Goal: Information Seeking & Learning: Learn about a topic

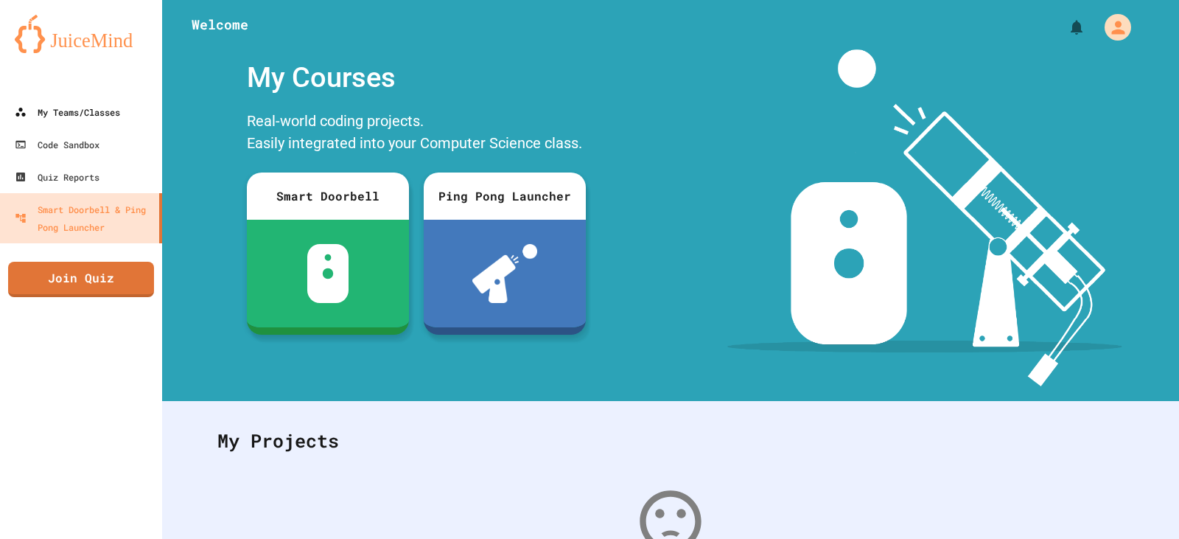
click at [62, 113] on div "My Teams/Classes" at bounding box center [67, 112] width 105 height 18
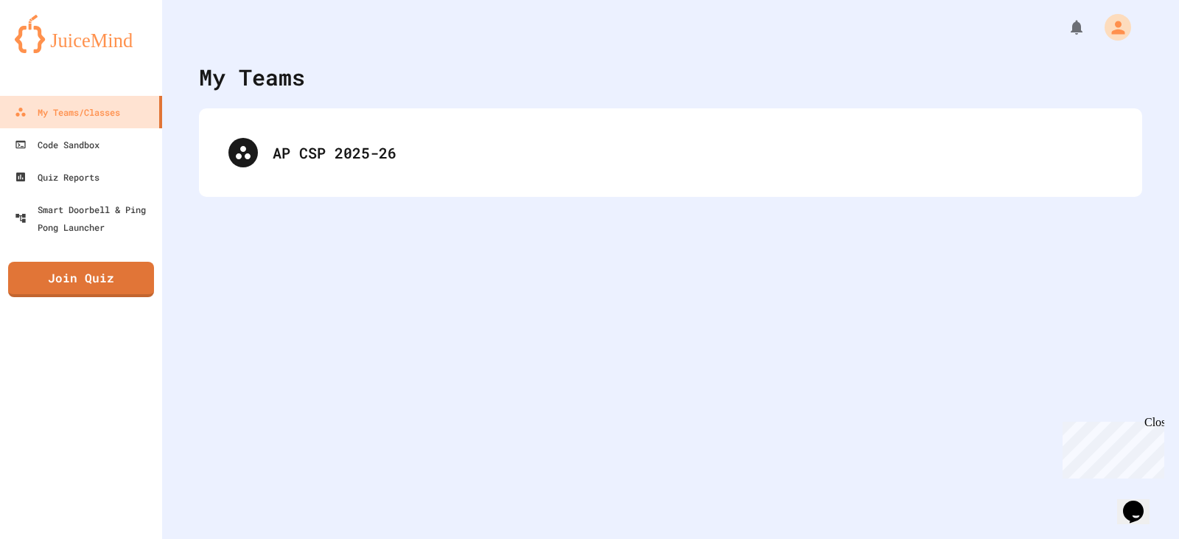
click at [441, 140] on div "AP CSP 2025-26" at bounding box center [671, 152] width 914 height 59
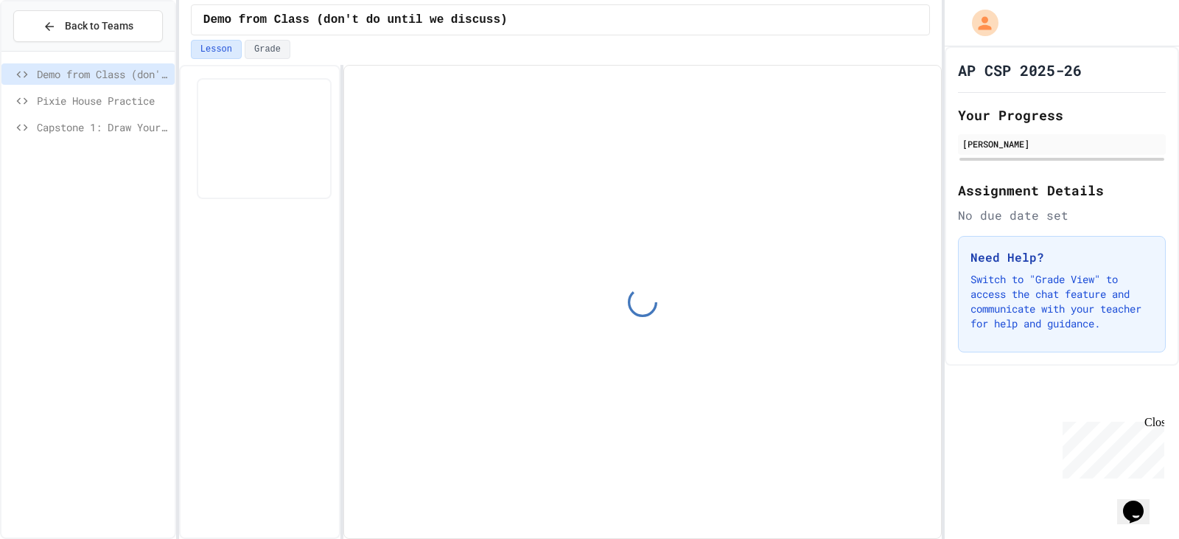
click at [118, 134] on span "Capstone 1: Draw Your Dragon" at bounding box center [103, 126] width 132 height 15
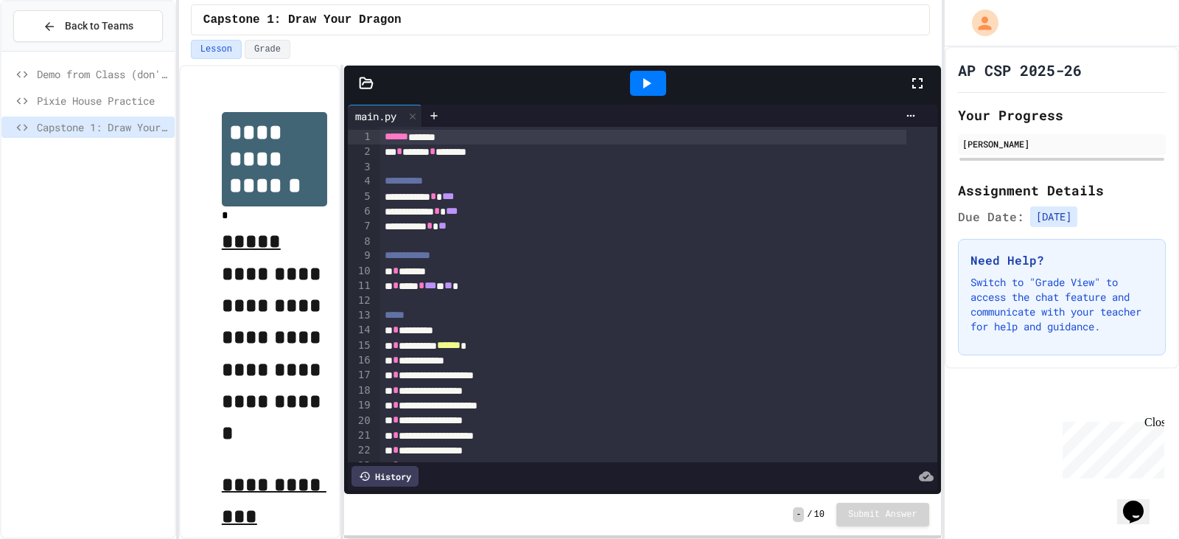
click at [648, 80] on icon at bounding box center [646, 83] width 18 height 18
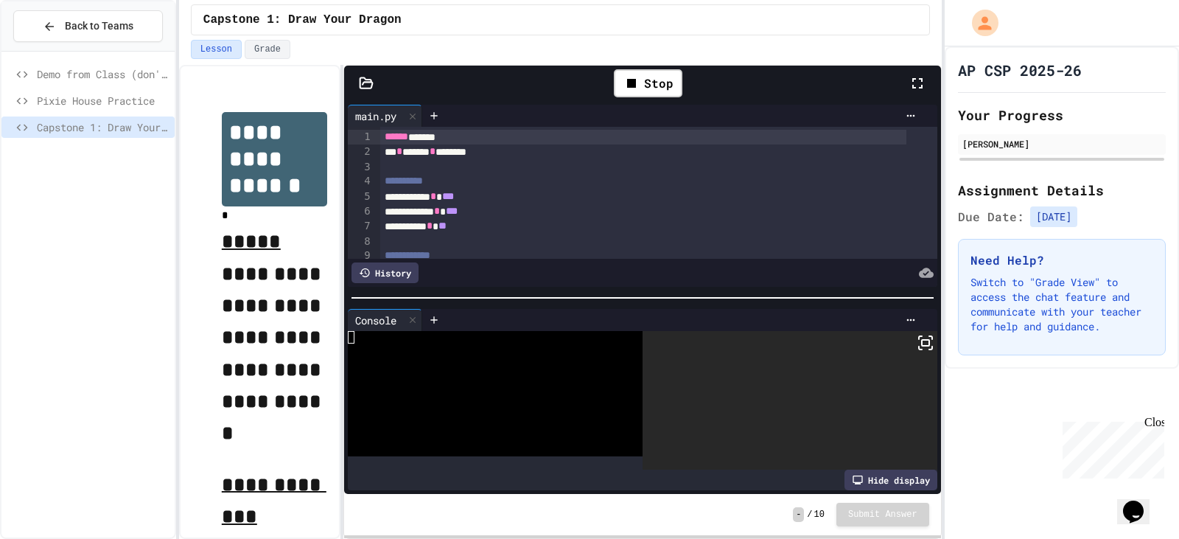
click at [922, 340] on rect at bounding box center [925, 343] width 7 height 6
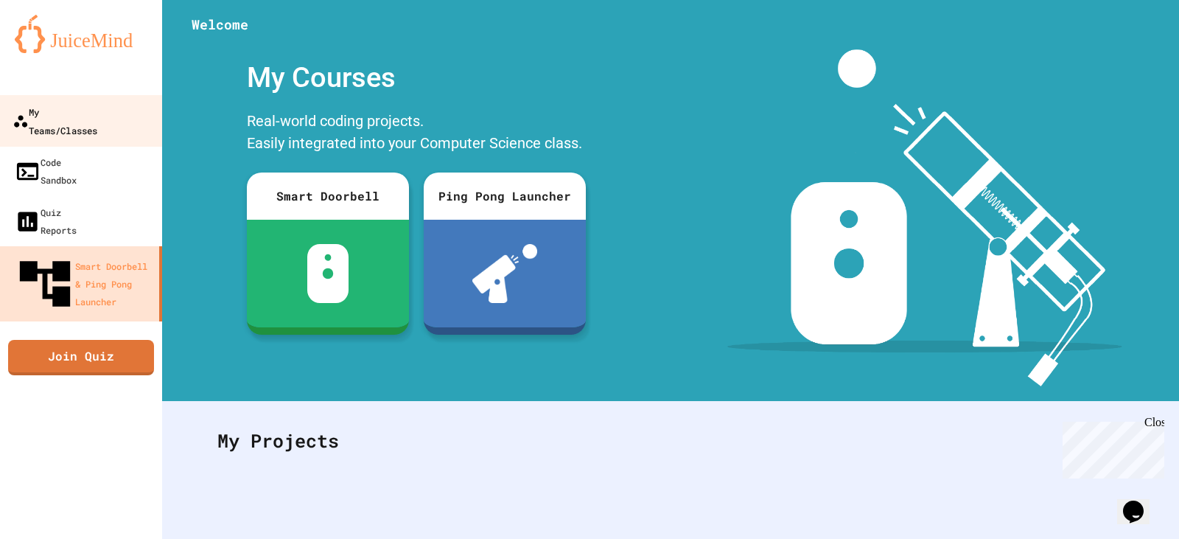
click at [76, 114] on div "My Teams/Classes" at bounding box center [55, 120] width 85 height 36
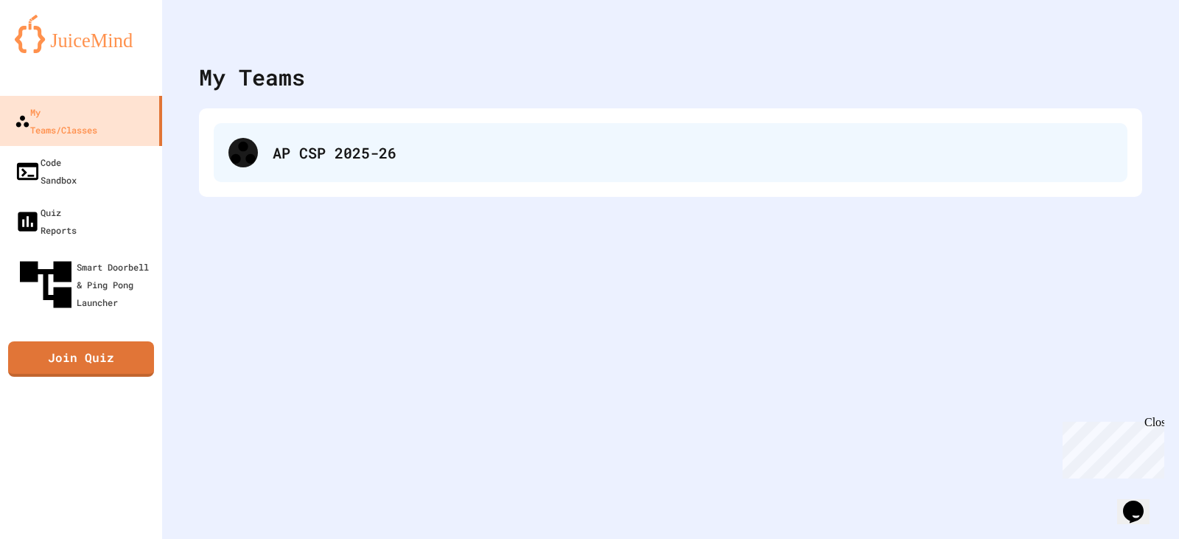
click at [281, 170] on div "AP CSP 2025-26" at bounding box center [671, 152] width 914 height 59
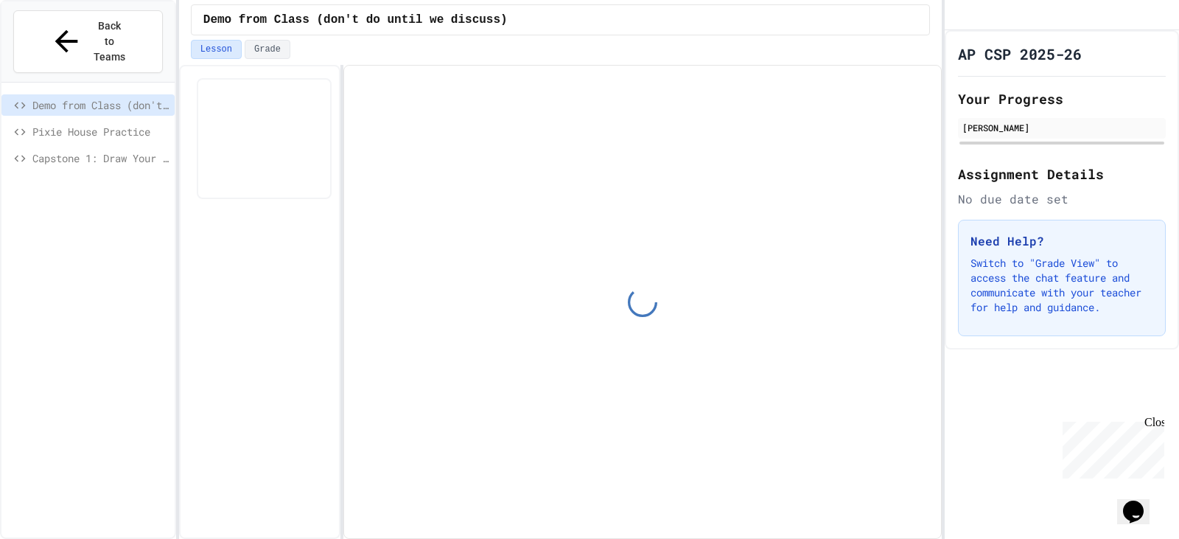
click at [97, 150] on span "Capstone 1: Draw Your Dragon" at bounding box center [100, 157] width 136 height 15
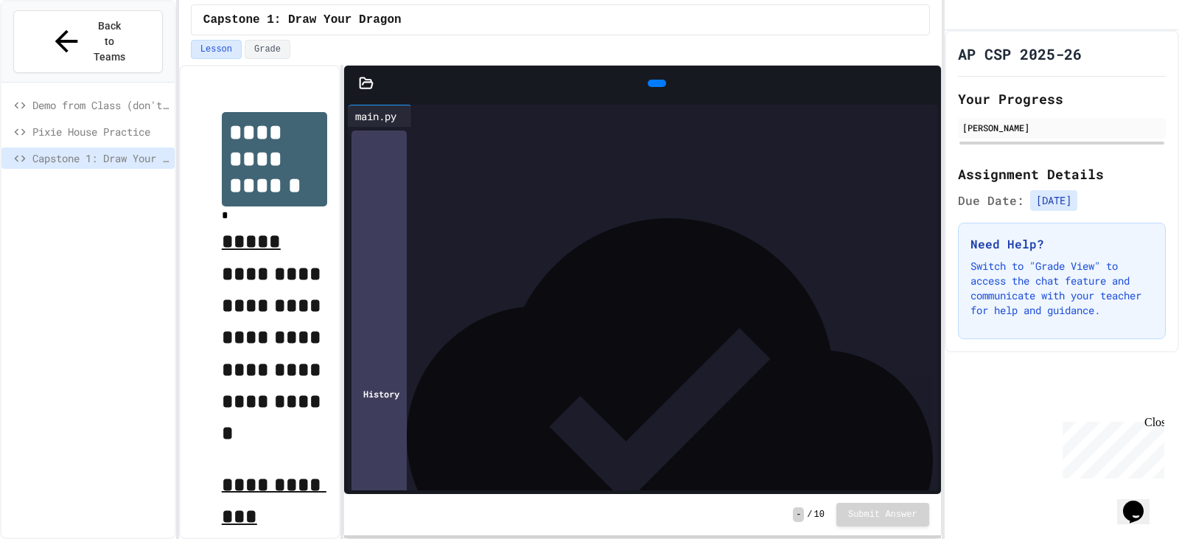
click at [659, 80] on div at bounding box center [657, 83] width 18 height 7
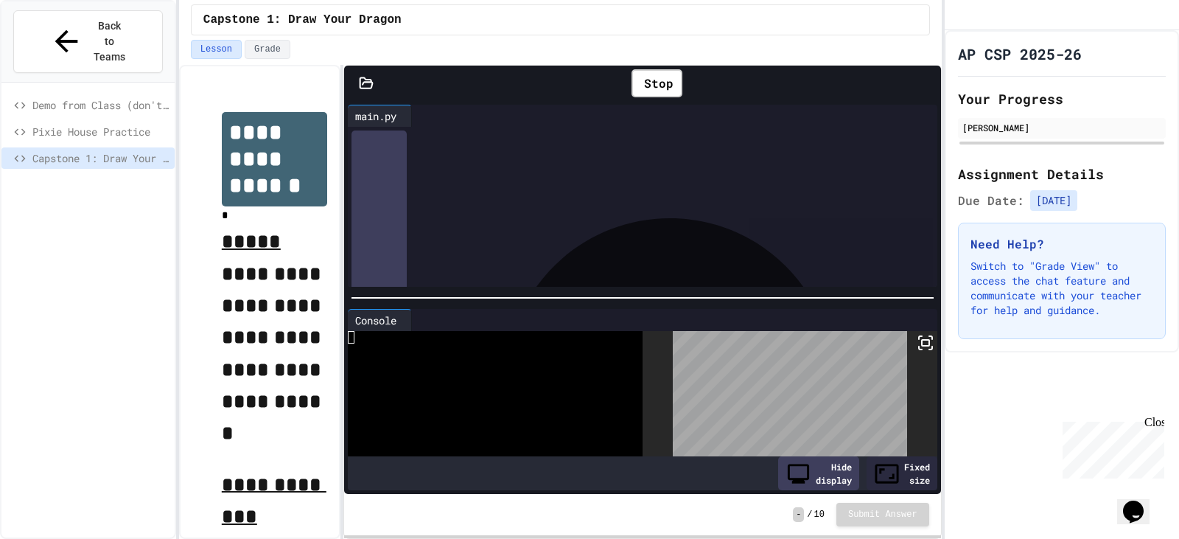
click at [917, 343] on icon at bounding box center [926, 343] width 18 height 18
